Goal: Navigation & Orientation: Understand site structure

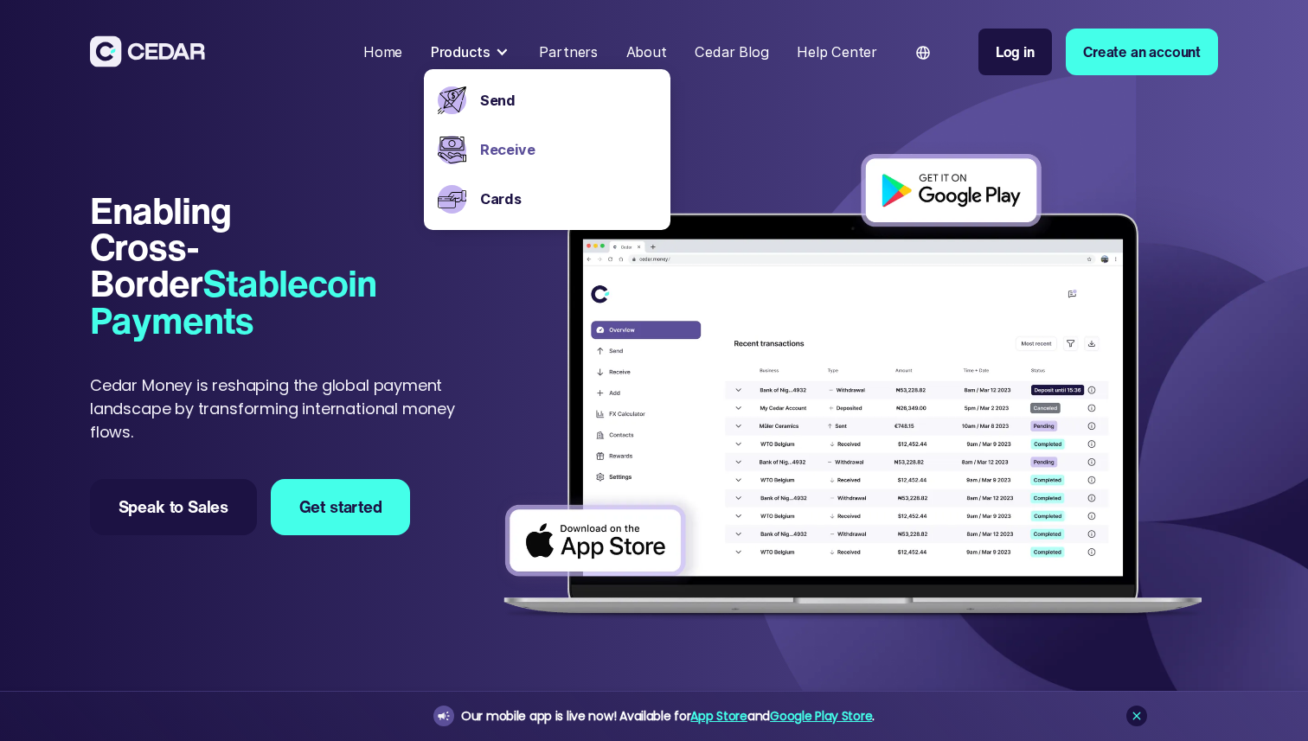
click at [529, 143] on link "Receive" at bounding box center [568, 149] width 176 height 21
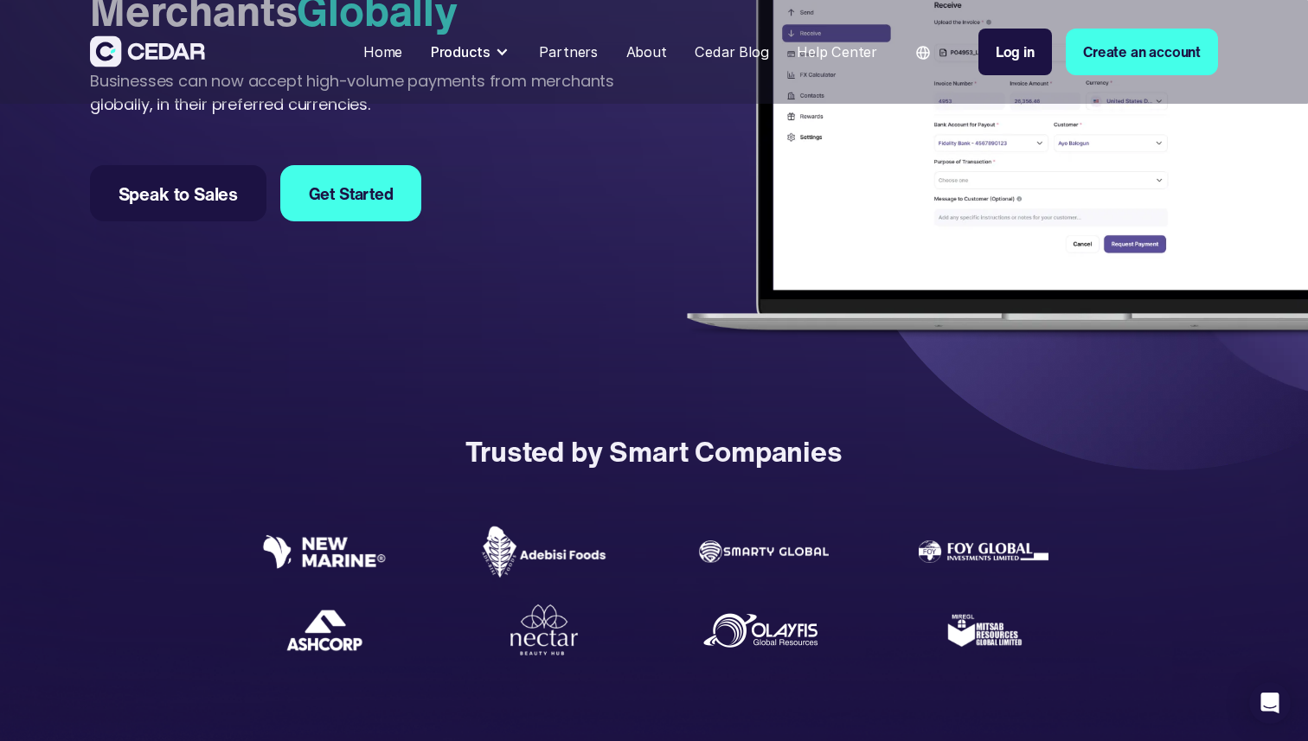
scroll to position [438, 0]
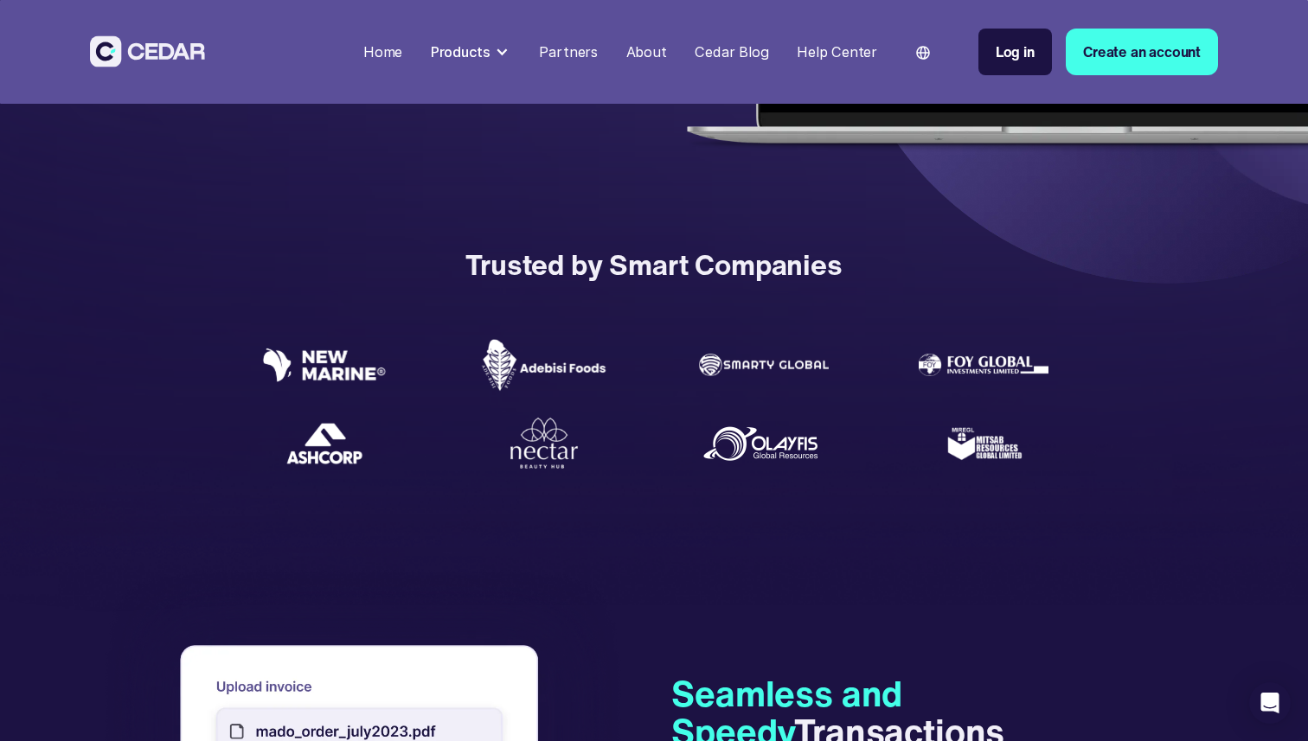
click at [576, 56] on div "Partners" at bounding box center [568, 52] width 59 height 21
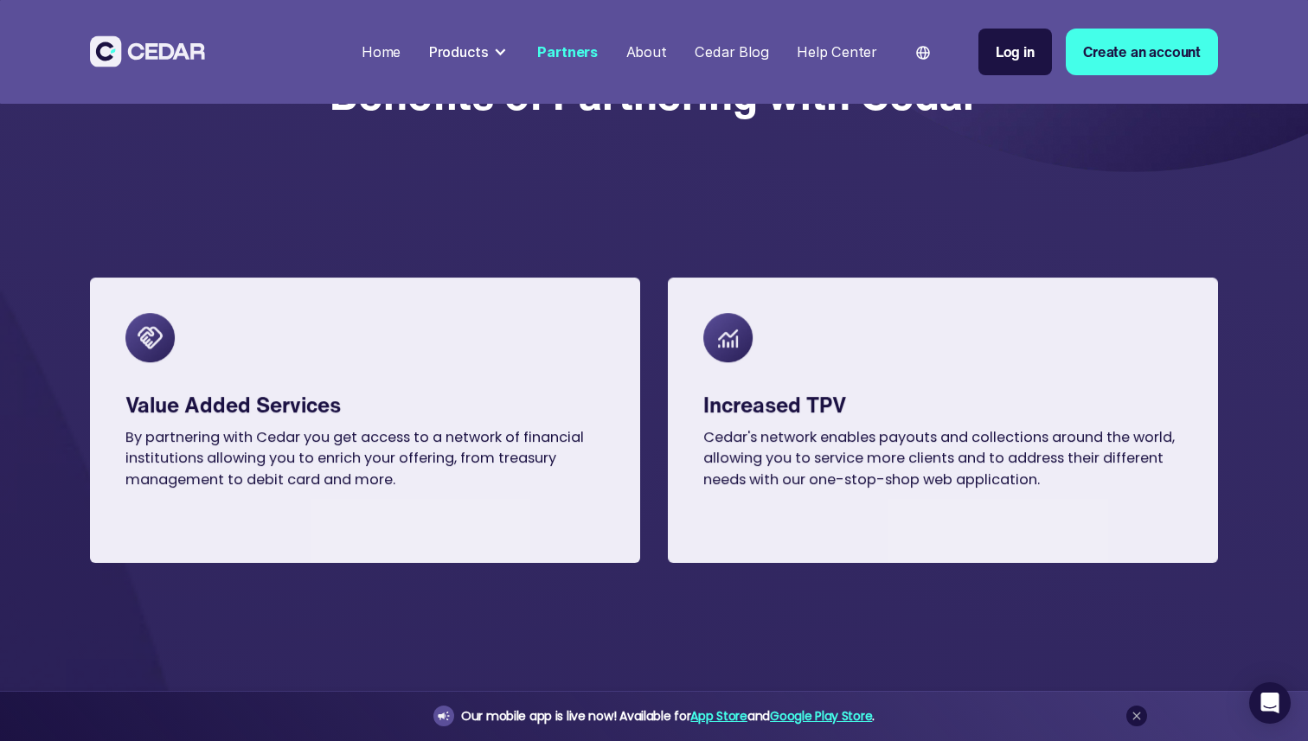
scroll to position [721, 0]
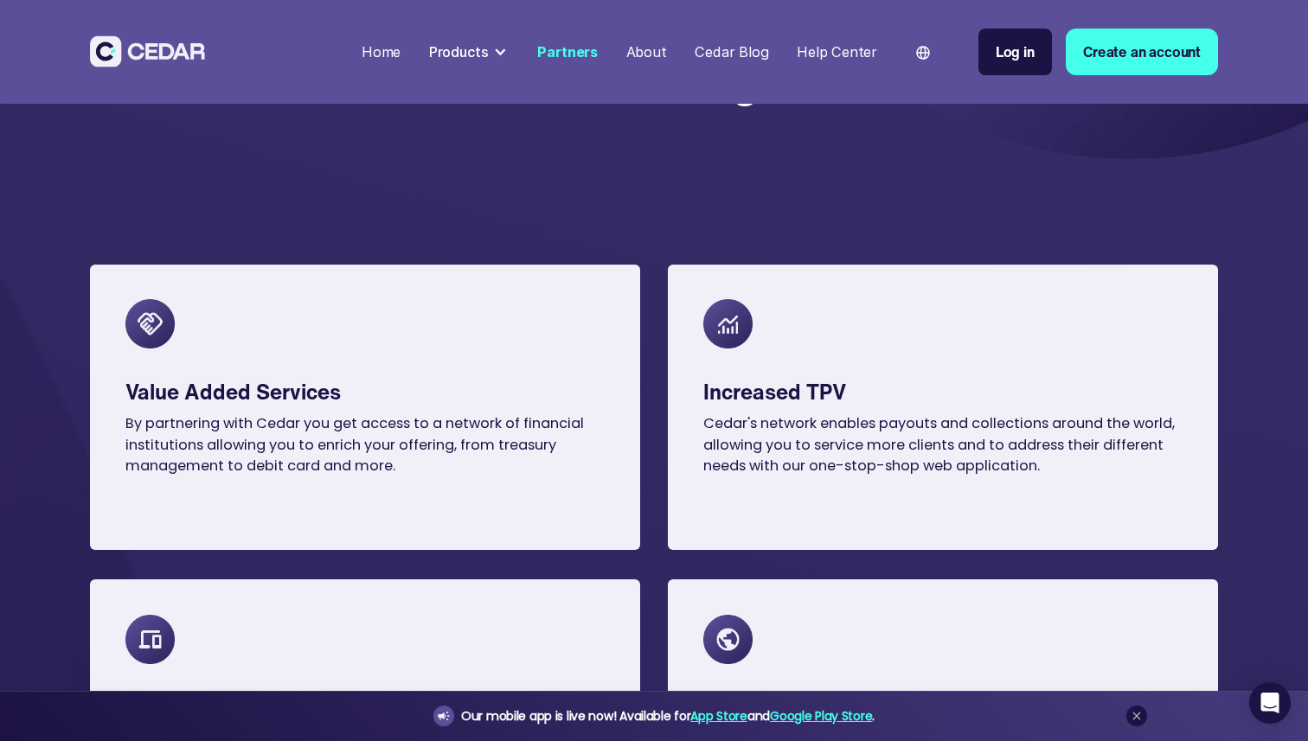
click at [400, 49] on div "Home" at bounding box center [380, 52] width 39 height 21
click at [470, 50] on div "Products" at bounding box center [459, 52] width 60 height 21
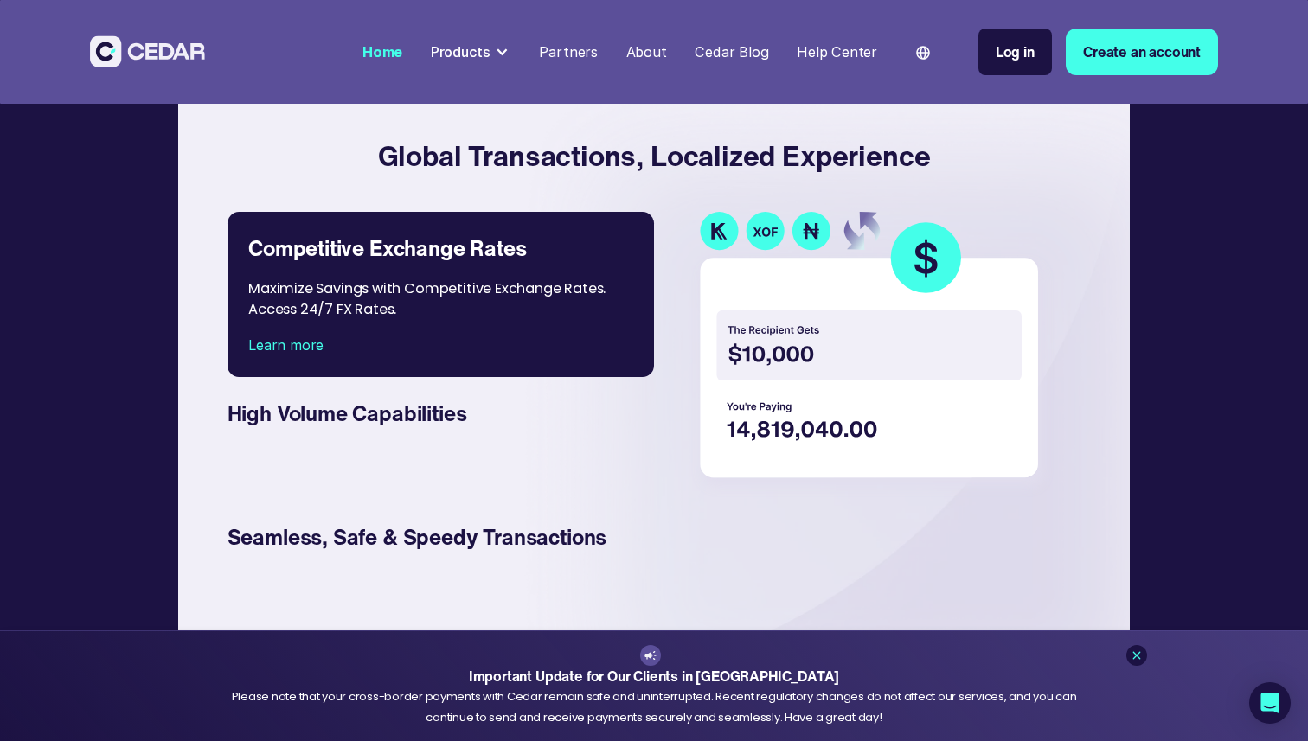
scroll to position [2606, 0]
